Goal: Check status: Check status

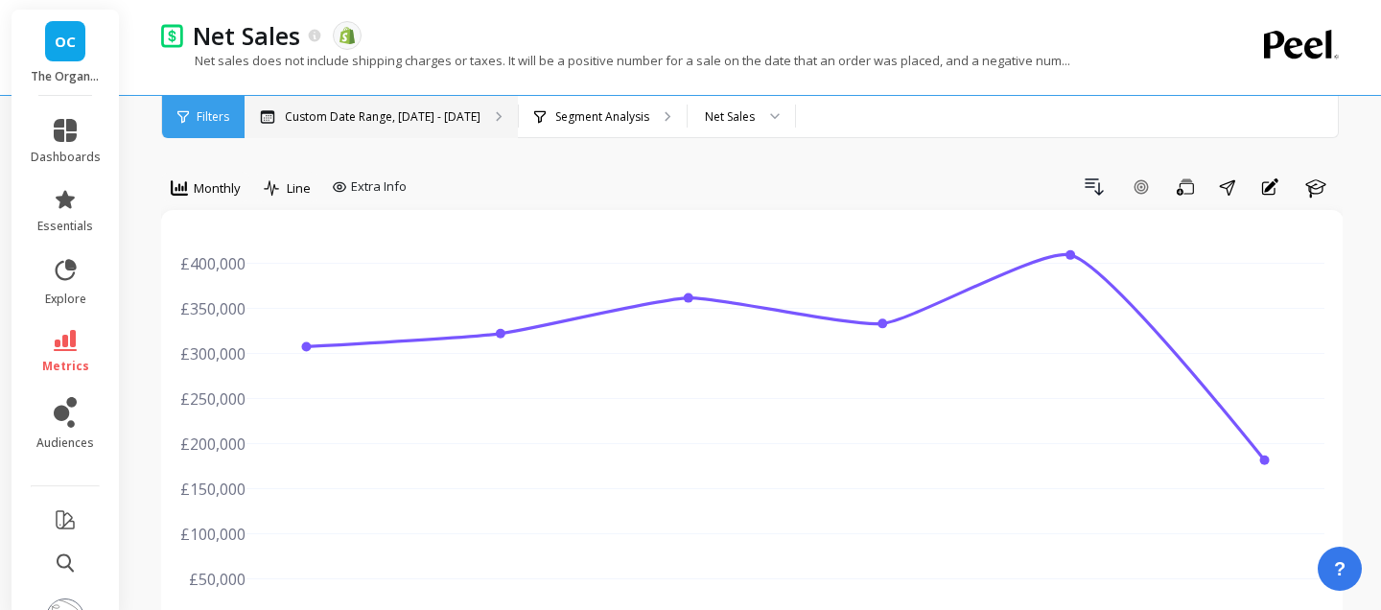
click at [449, 123] on p "Custom Date Range, [DATE] - [DATE]" at bounding box center [383, 116] width 196 height 15
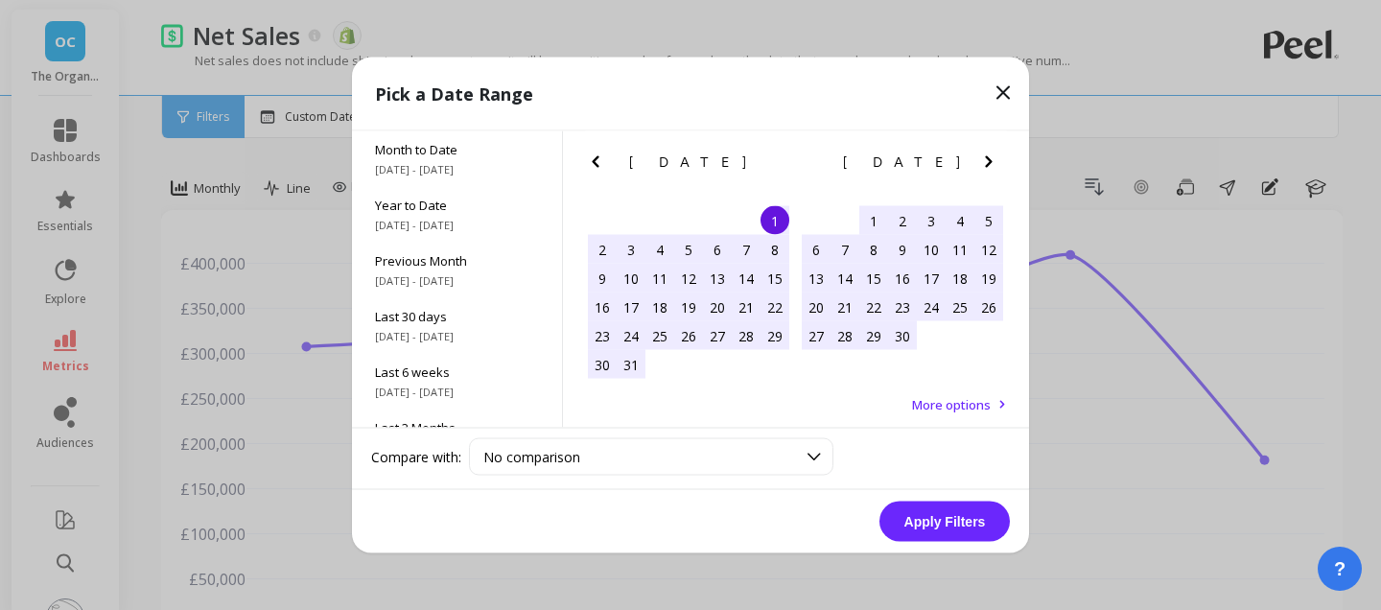
click at [779, 217] on div "1" at bounding box center [775, 220] width 29 height 29
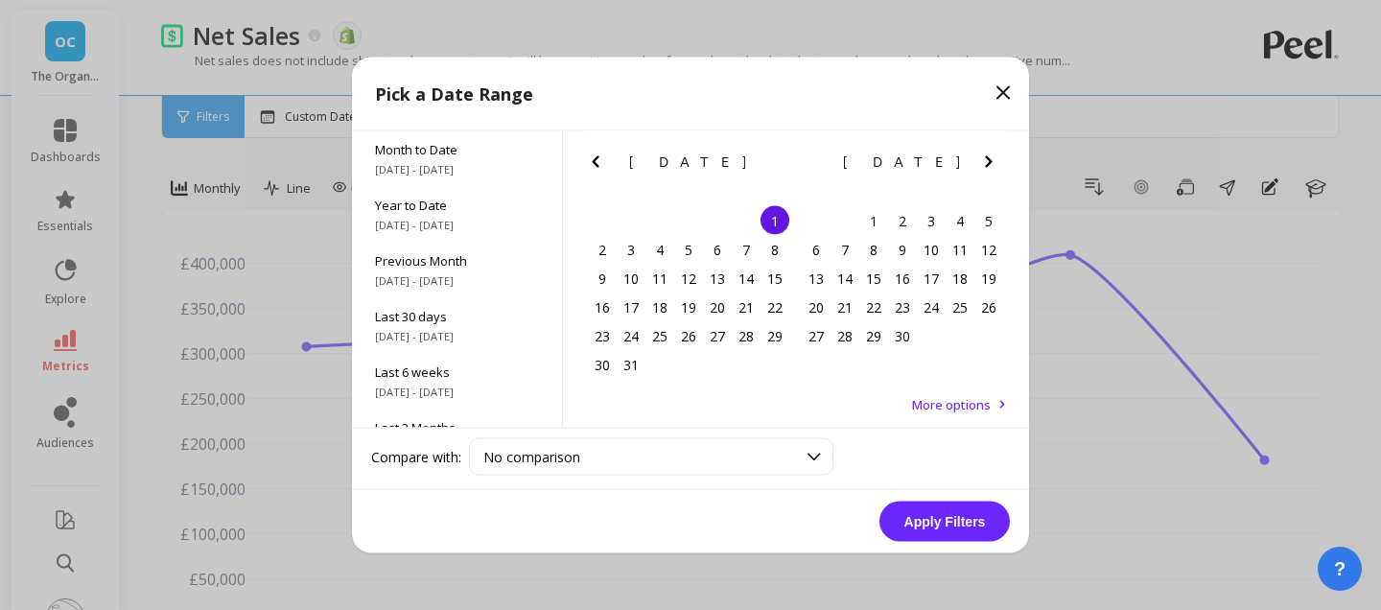
click at [977, 159] on icon "Next Month" at bounding box center [988, 162] width 23 height 23
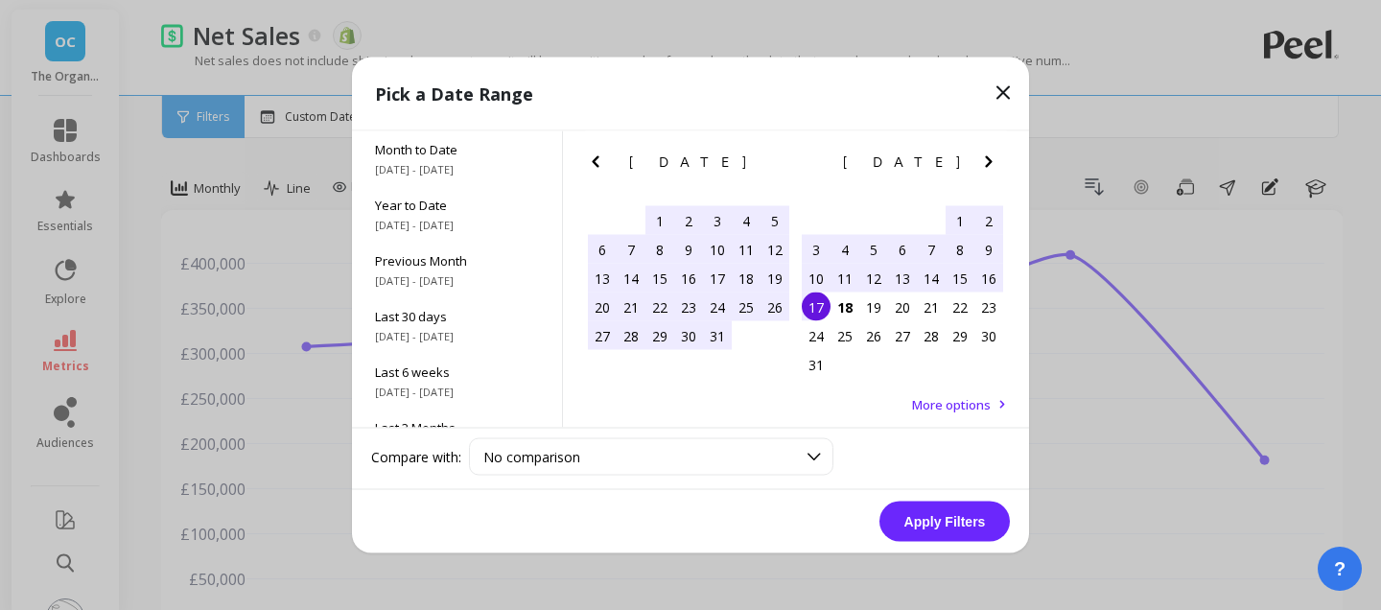
click at [825, 300] on div "17" at bounding box center [816, 307] width 29 height 29
click at [949, 496] on div "Apply Filters" at bounding box center [690, 521] width 677 height 63
click at [958, 511] on button "Apply Filters" at bounding box center [945, 522] width 130 height 40
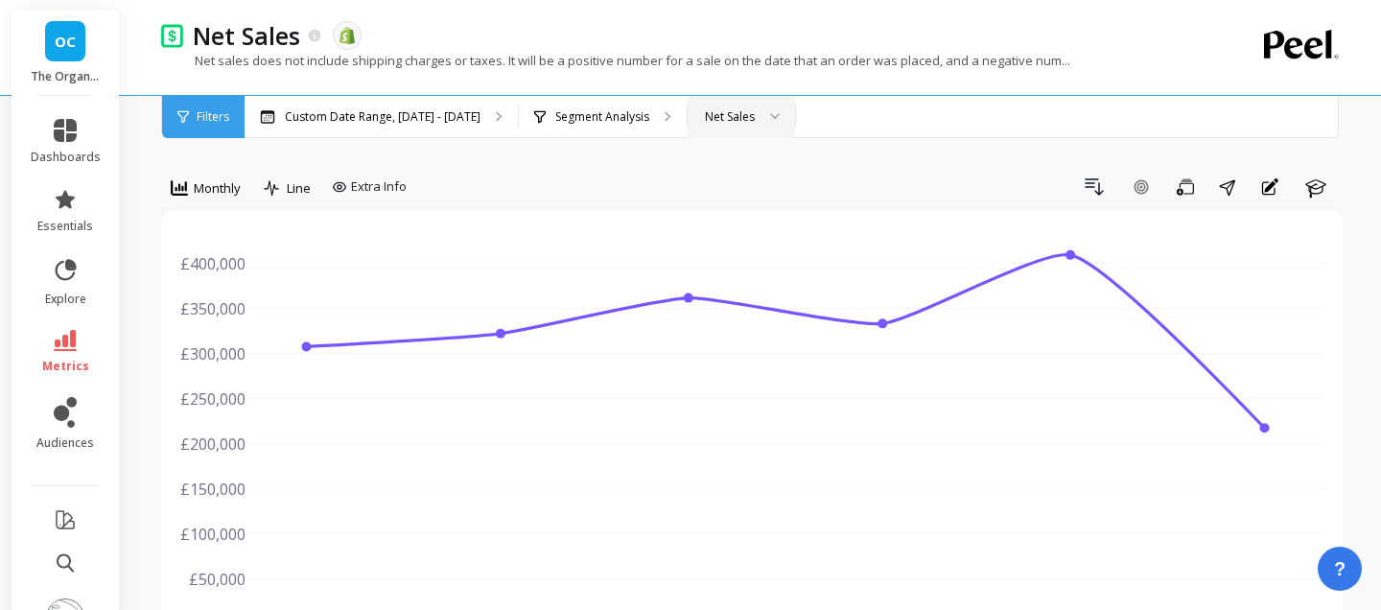
click at [721, 118] on div "Net Sales" at bounding box center [730, 116] width 50 height 18
click at [727, 161] on div "Net Sales" at bounding box center [741, 170] width 82 height 18
click at [207, 189] on span "Monthly" at bounding box center [217, 188] width 47 height 18
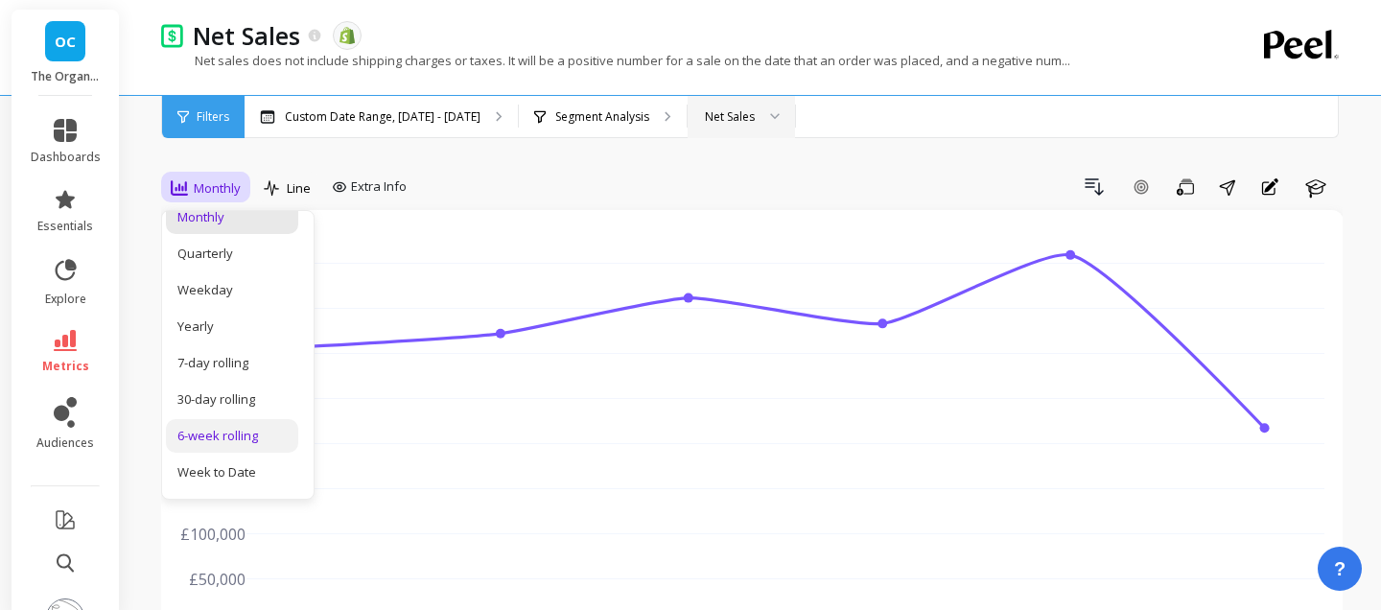
scroll to position [232, 0]
click at [233, 402] on div "Month to Date" at bounding box center [231, 400] width 109 height 18
